Goal: Transaction & Acquisition: Purchase product/service

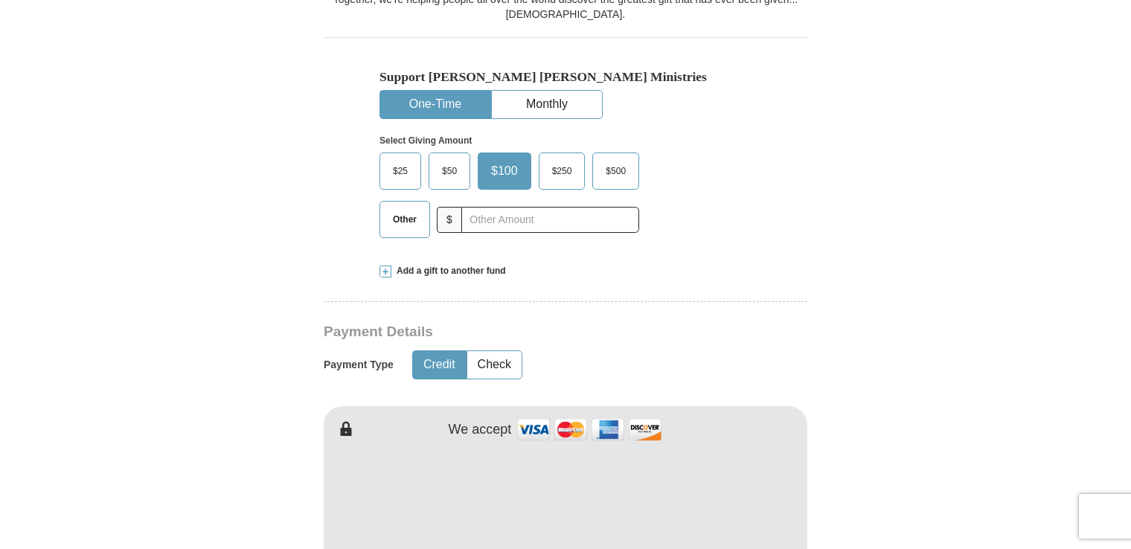
scroll to position [479, 0]
click at [453, 159] on span "$50" at bounding box center [450, 170] width 30 height 22
click at [0, 0] on input "$50" at bounding box center [0, 0] width 0 height 0
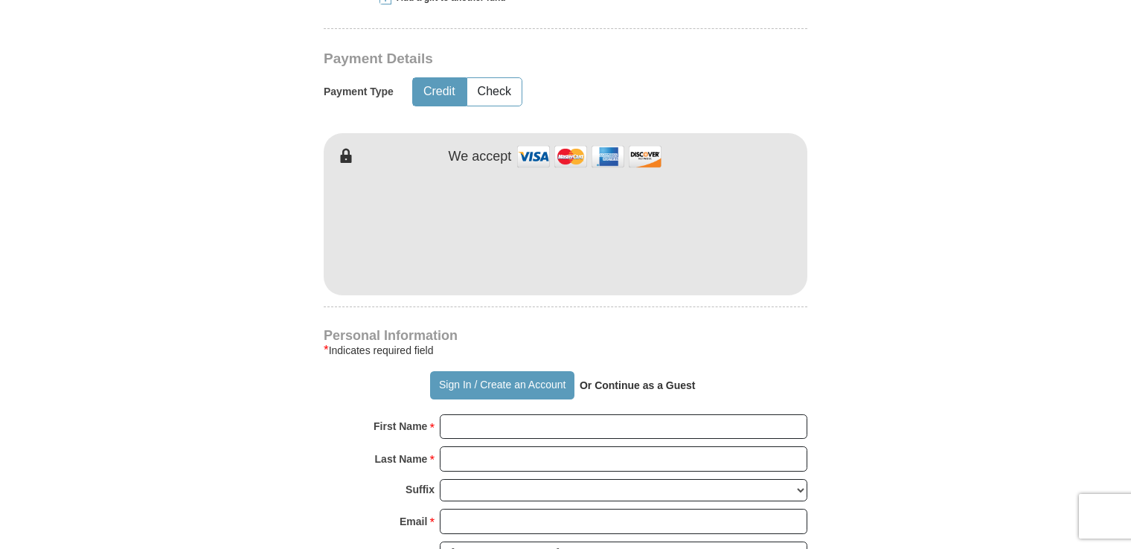
scroll to position [753, 0]
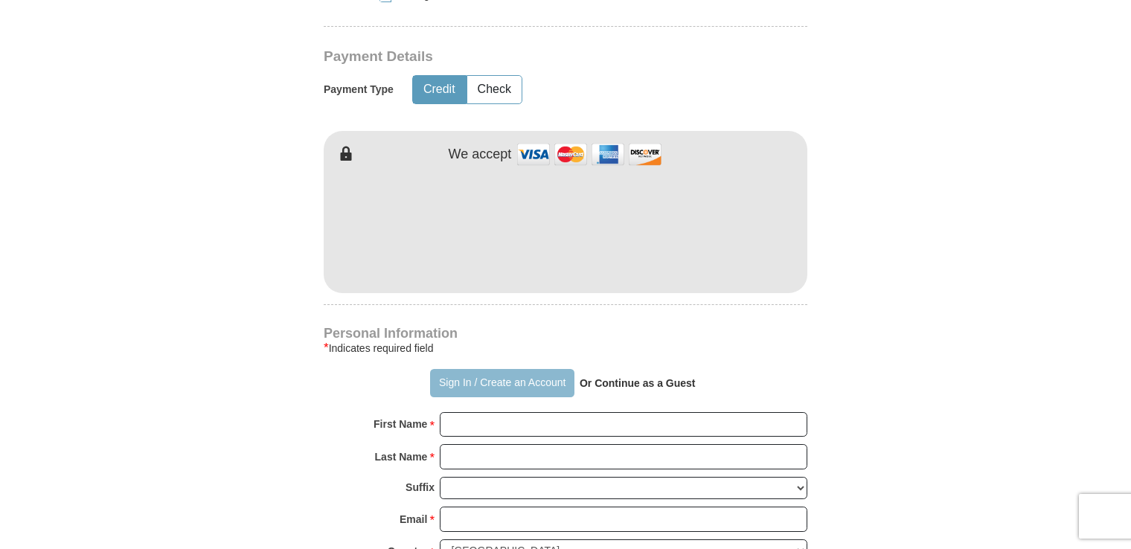
click at [515, 369] on button "Sign In / Create an Account" at bounding box center [502, 383] width 144 height 28
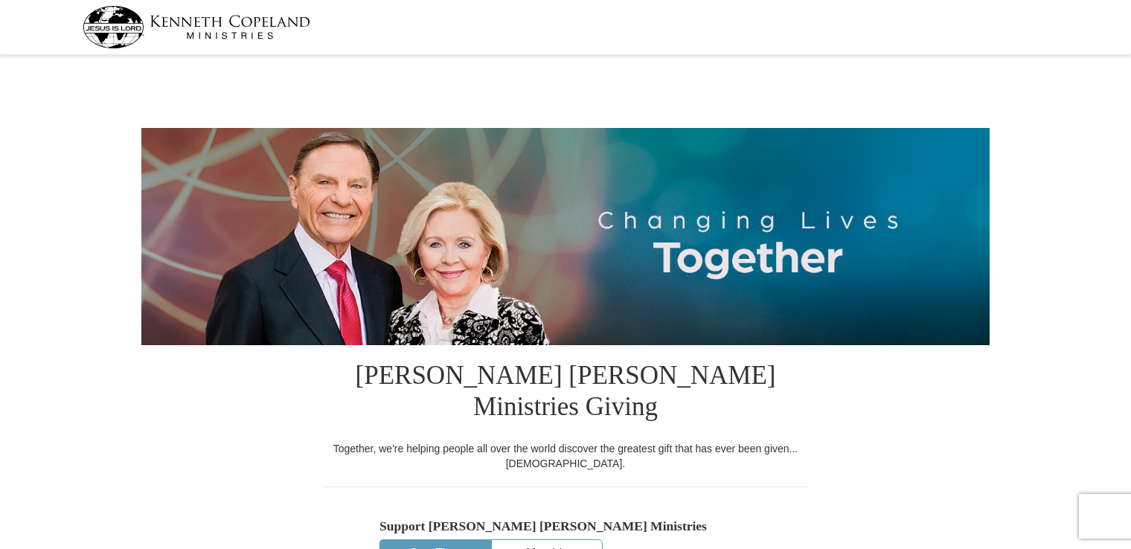
select select "MD"
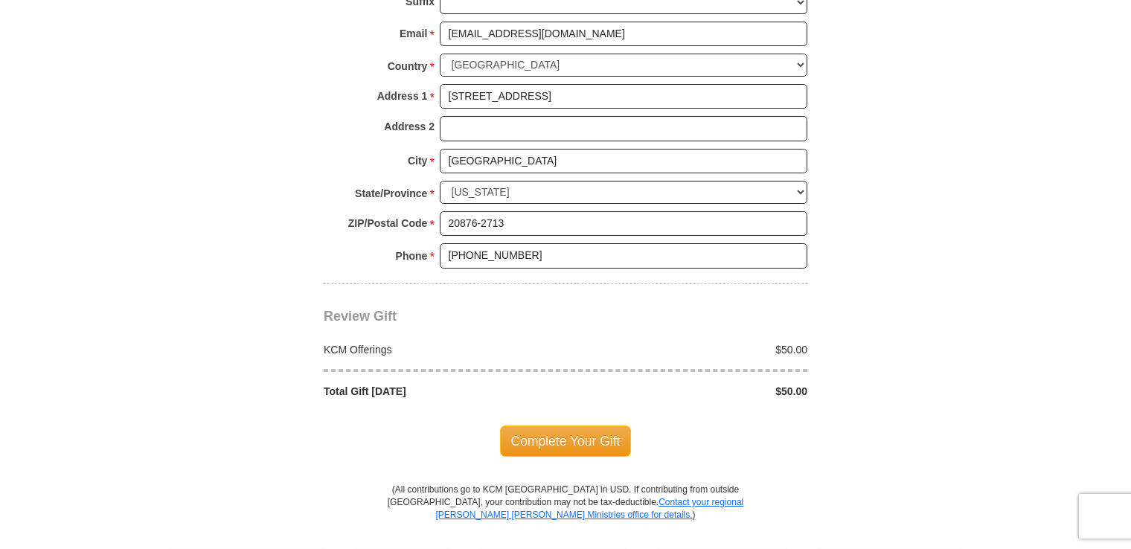
scroll to position [1172, 0]
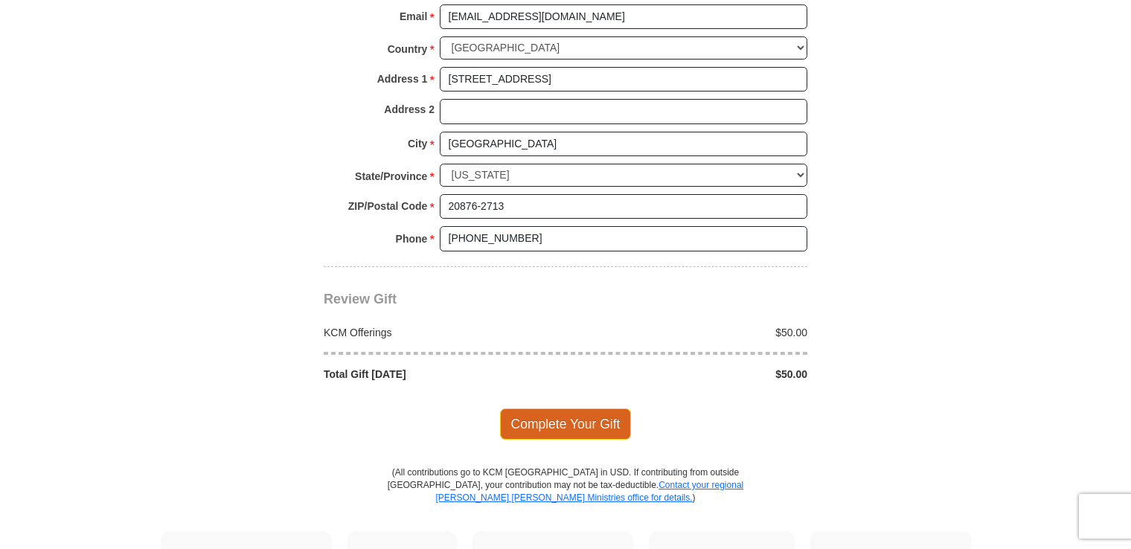
click at [595, 409] on span "Complete Your Gift" at bounding box center [566, 424] width 132 height 31
